Goal: Ask a question

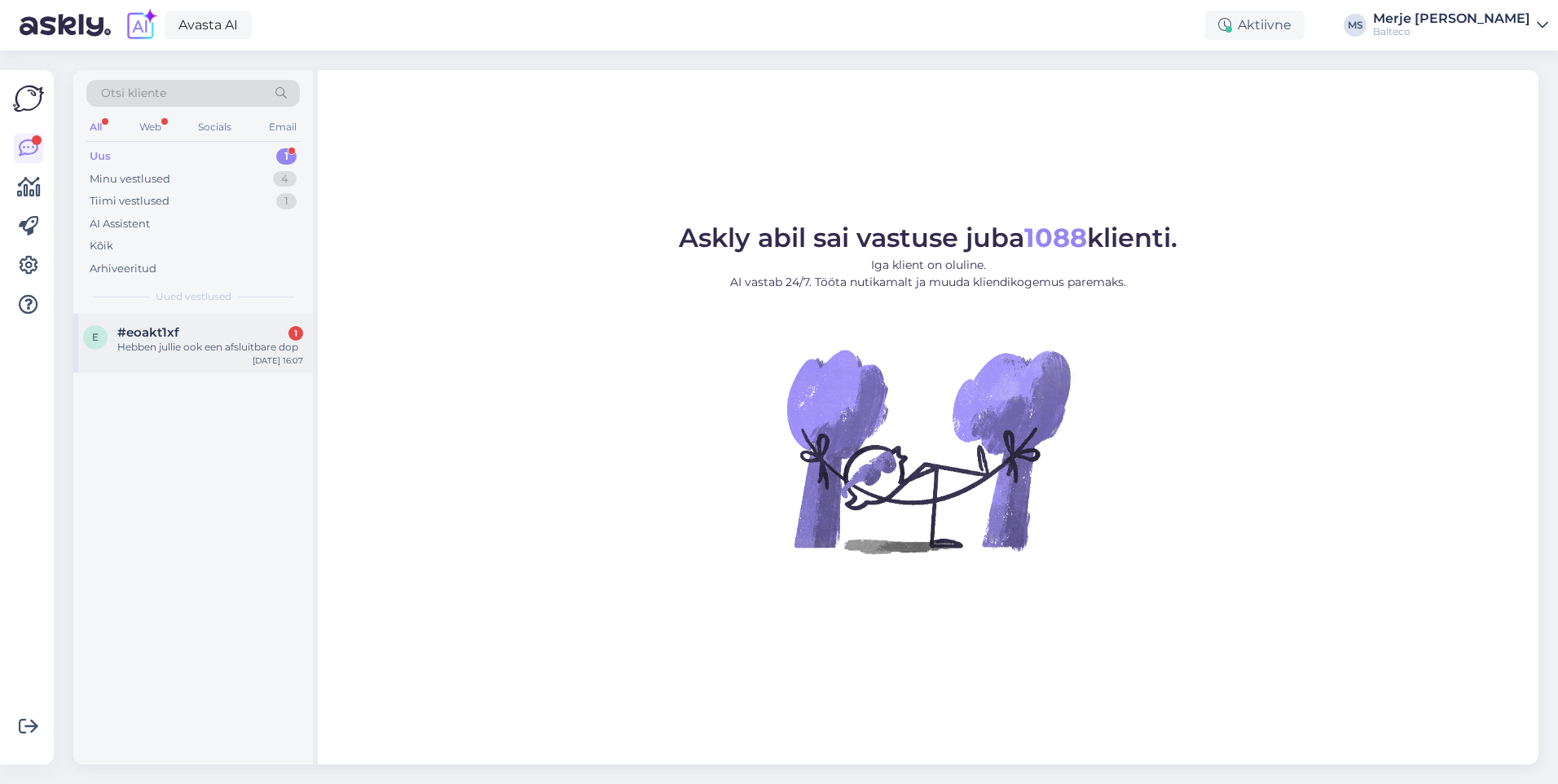
click at [146, 344] on div "Hebben jullie ook een afsluitbare dop" at bounding box center [210, 347] width 186 height 15
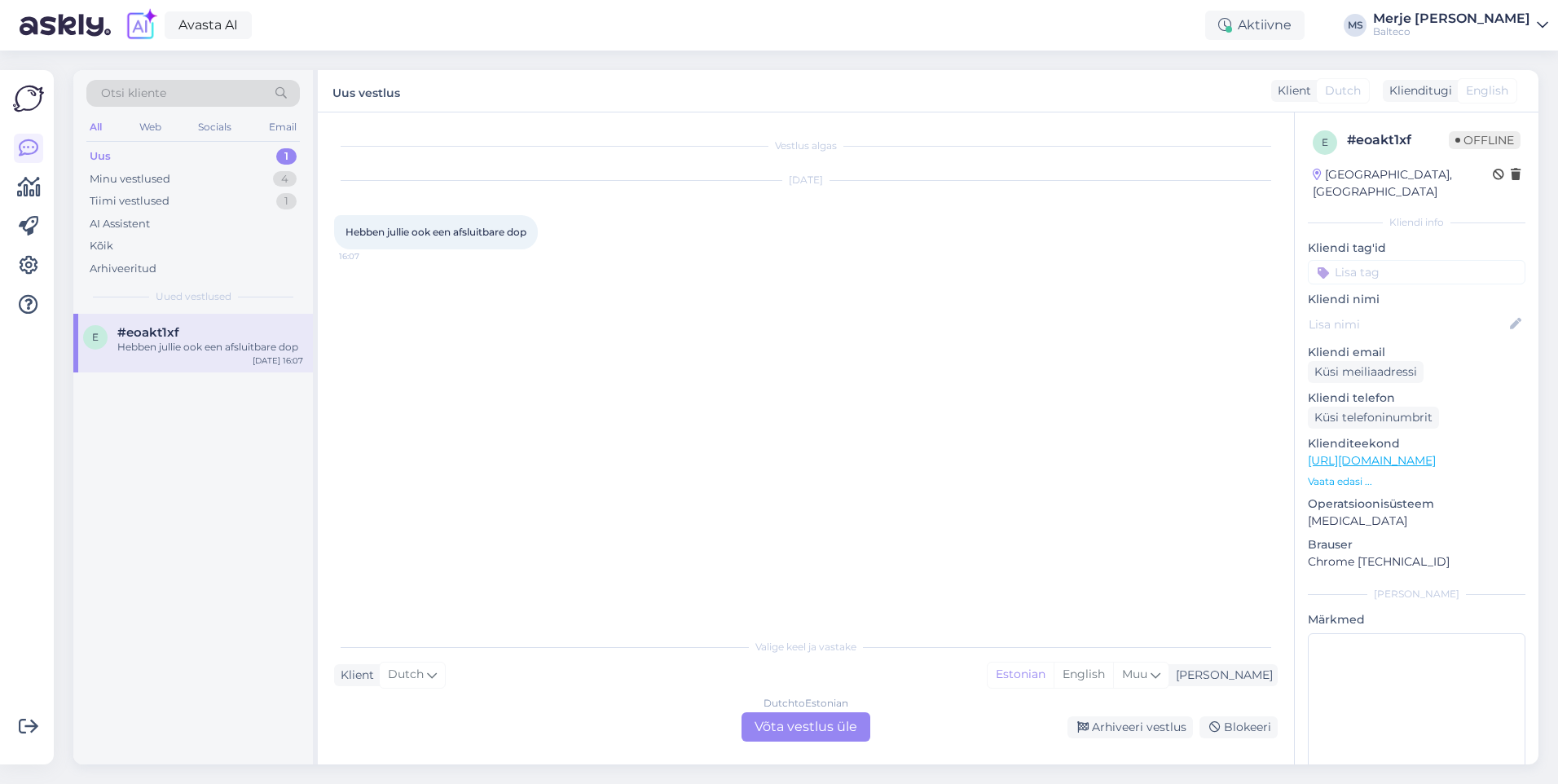
click at [813, 725] on div "Dutch to Estonian Võta vestlus üle" at bounding box center [806, 726] width 129 height 29
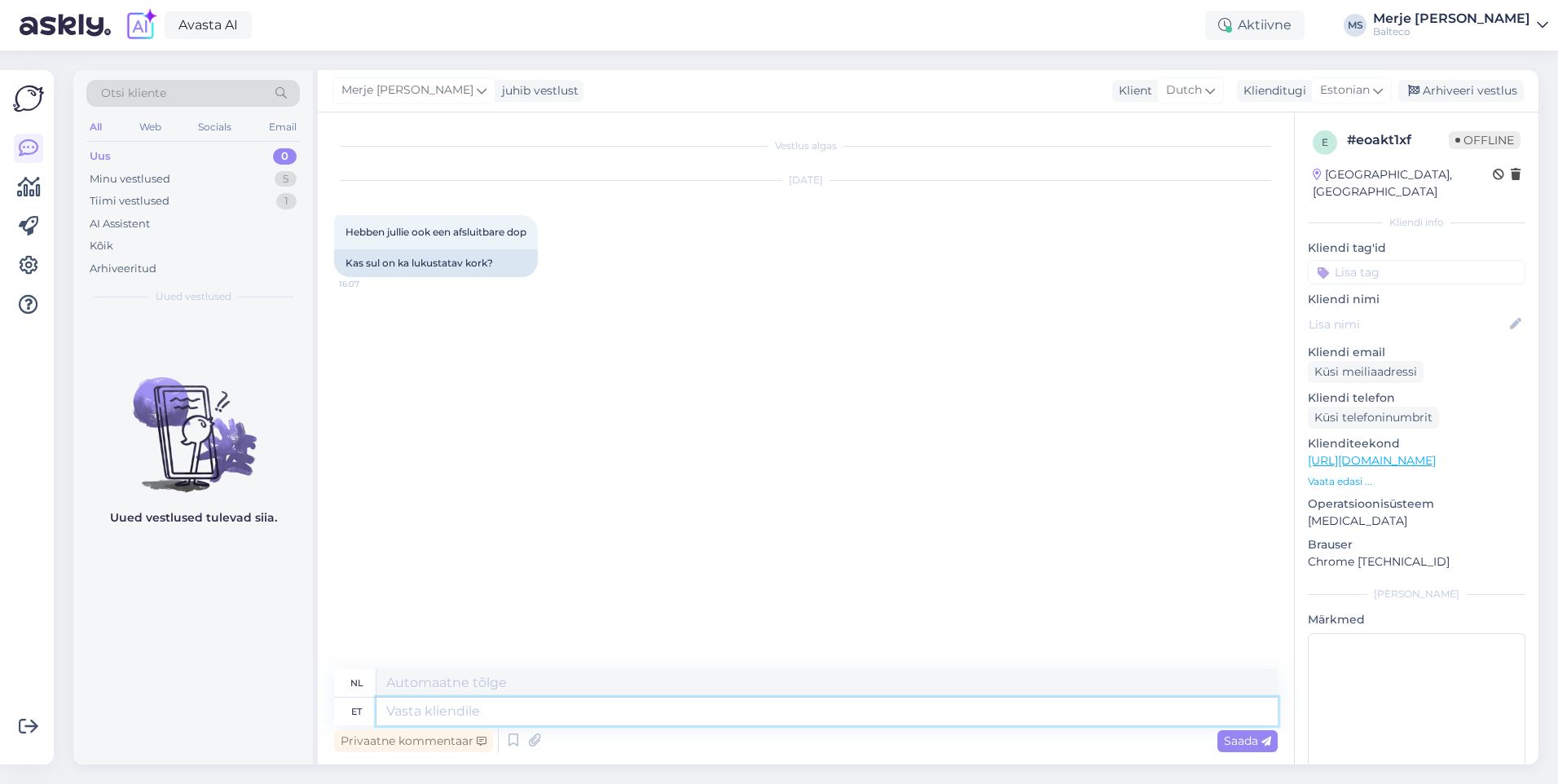
click at [459, 715] on textarea at bounding box center [826, 711] width 901 height 28
type textarea "Tere!"
type textarea "Hallo!"
type textarea "Tere! Vanni"
type textarea "Hallo! Bad"
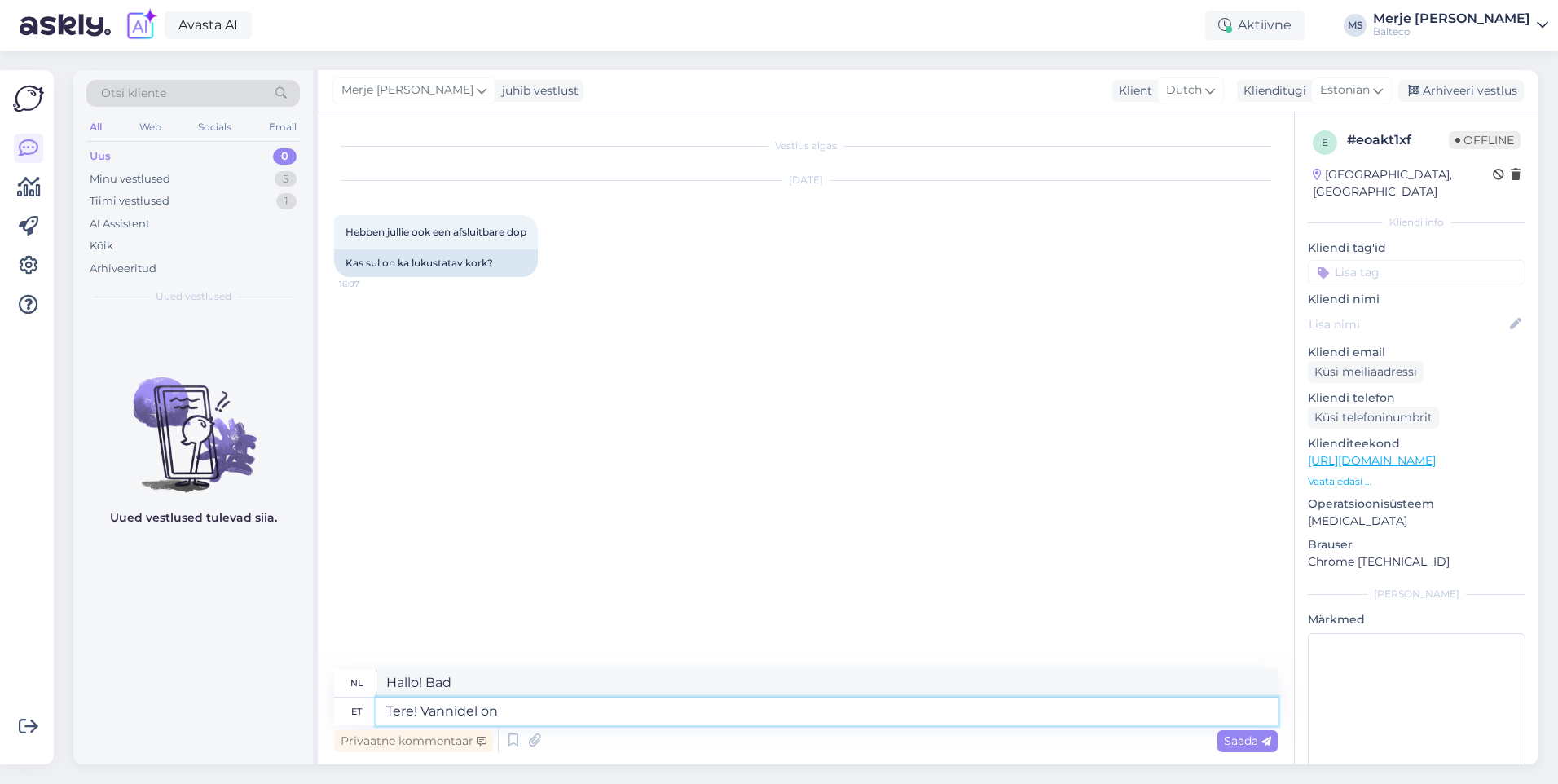
type textarea "Tere! Vannidel on"
type textarea "Hallo! De badkuipen hebben"
type textarea "Tere! Vannidel on alati"
type textarea "Hallo! De baden hebben altijd"
type textarea "Tere! Vannidel on [PERSON_NAME]"
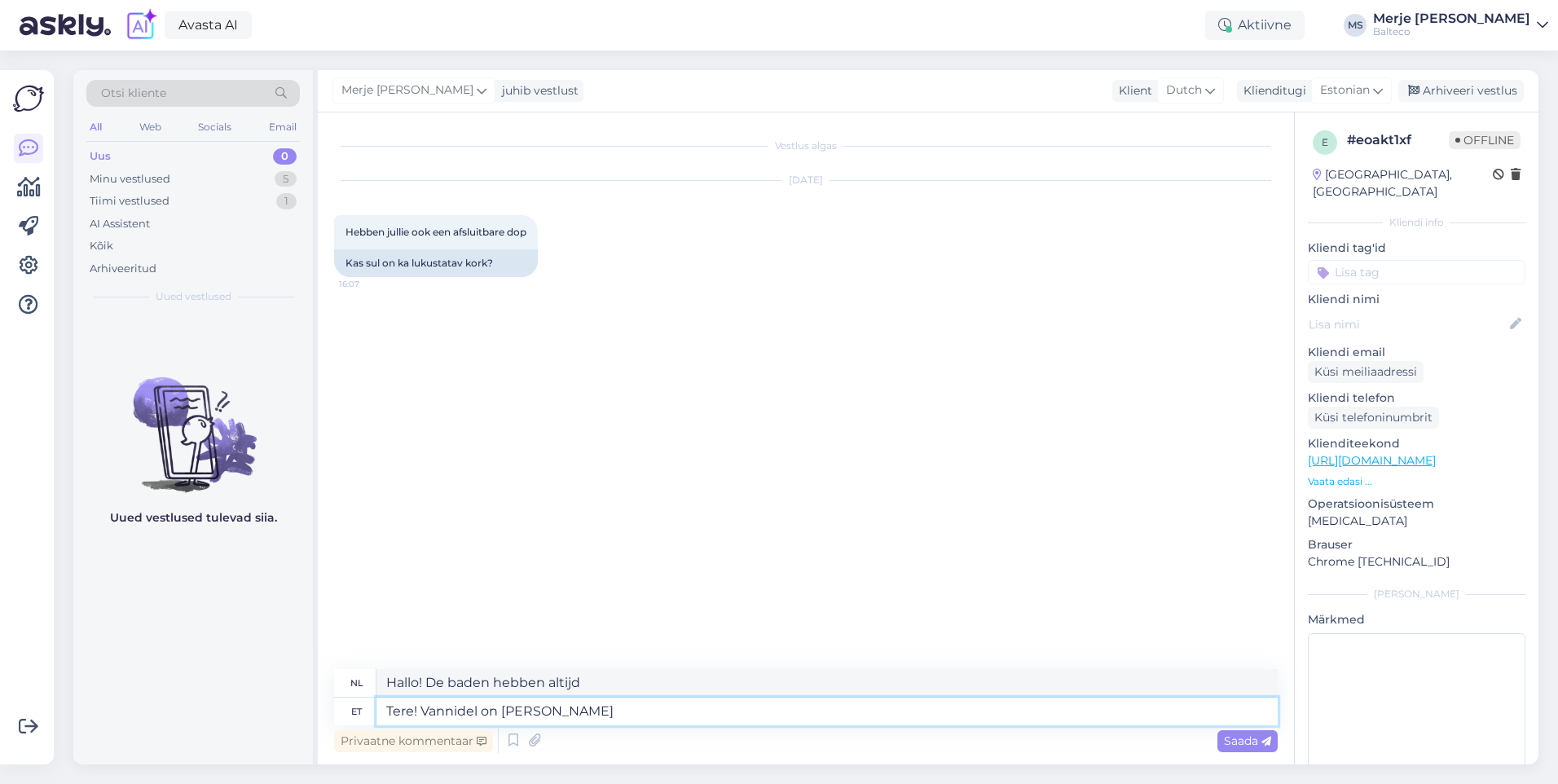
type textarea "Hallo! Badkuipen hebben altijd een slot."
type textarea "Tere! Vannidel on alati lukustatav"
type textarea "Hallo! Badkuipen hebben altijd een slot"
type textarea "Tere! Vannidel on alati lukustatav vanni"
type textarea "Hallo! Badkuipen hebben altijd een afsluitbaar bad"
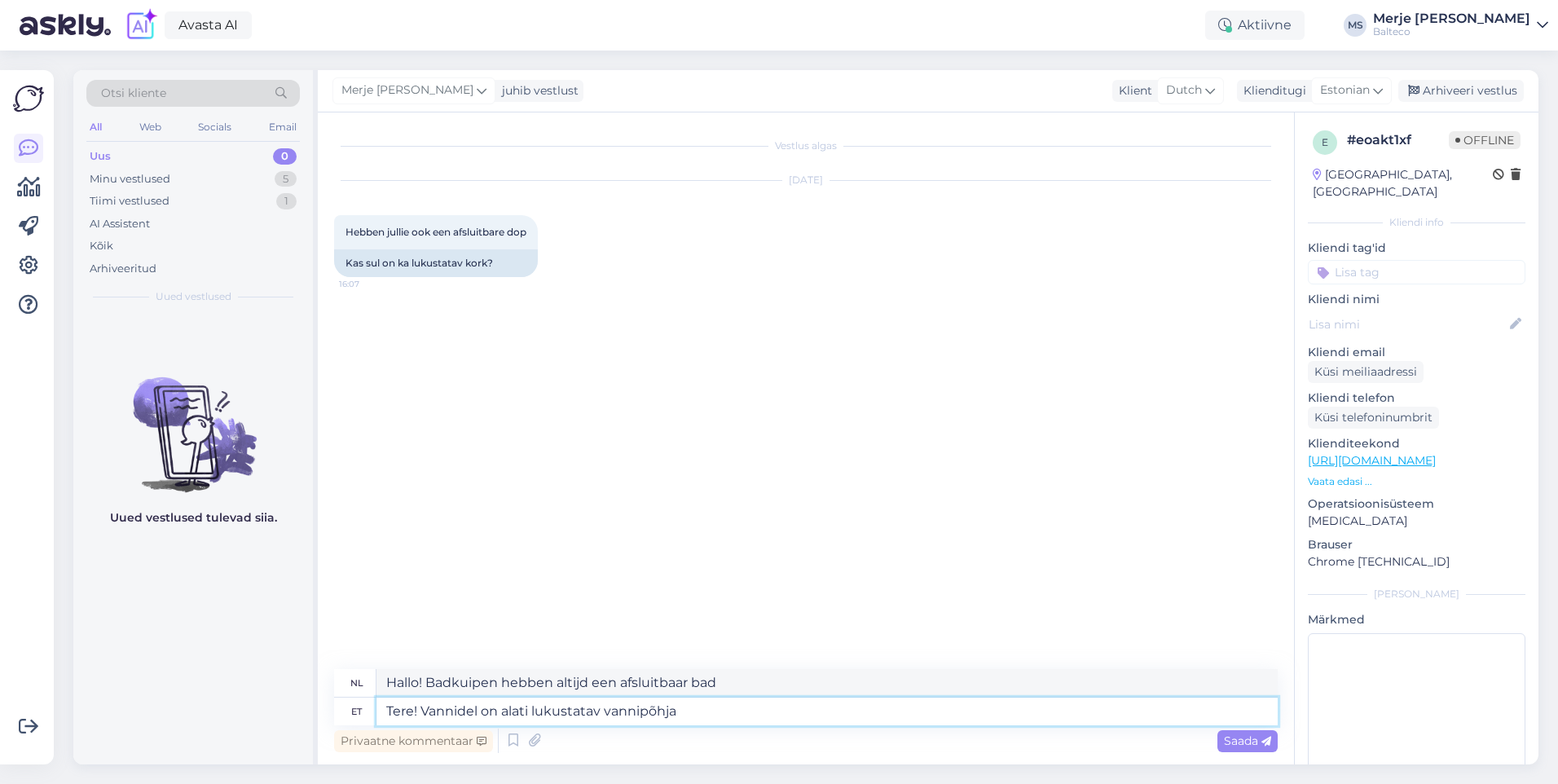
type textarea "Tere! Vannidel on alati lukustatav vannipõhja"
type textarea "Hallo! Badkuipen hebben altijd een afsluitbare badbodem"
type textarea "Tere! Vannidel on alati lukustatav vannipõhja kork"
click at [1245, 738] on span "Saada" at bounding box center [1247, 741] width 48 height 15
